Goal: Find specific page/section: Find specific page/section

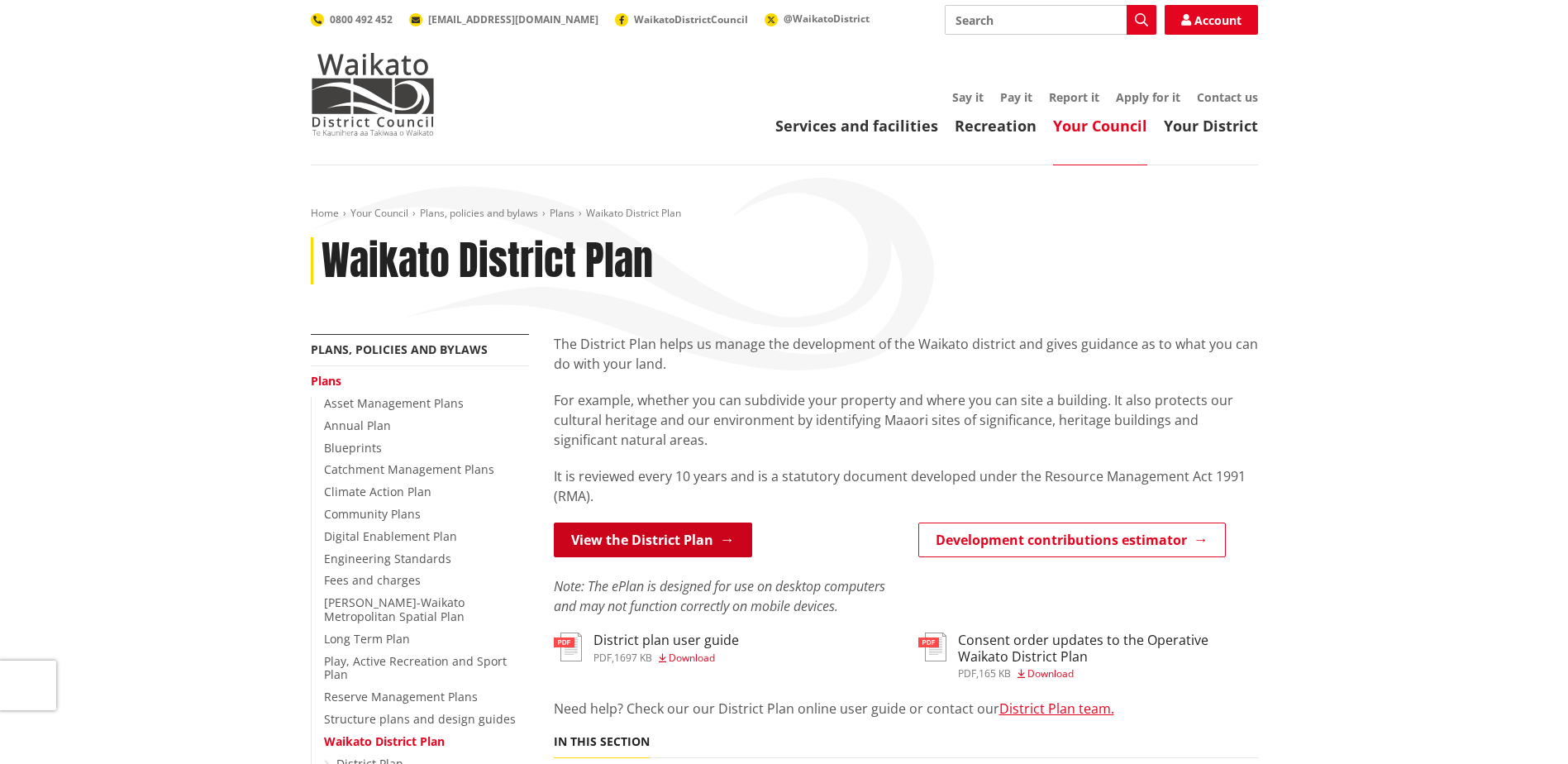
click at [588, 536] on link "View the District Plan" at bounding box center [653, 541] width 199 height 35
click at [578, 531] on link "View the District Plan" at bounding box center [653, 541] width 199 height 35
click at [605, 540] on link "View the District Plan" at bounding box center [653, 541] width 199 height 35
